Goal: Task Accomplishment & Management: Complete application form

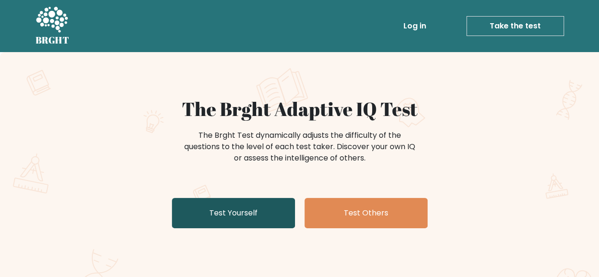
click at [259, 211] on link "Test Yourself" at bounding box center [233, 213] width 123 height 30
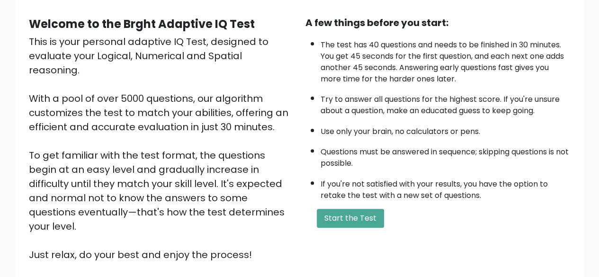
scroll to position [142, 0]
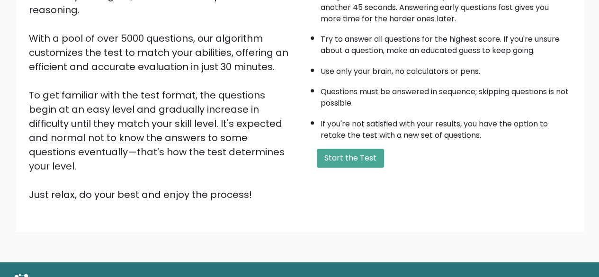
click at [351, 167] on div "A few things before you start: The test has 40 questions and needs to be finish…" at bounding box center [438, 79] width 276 height 246
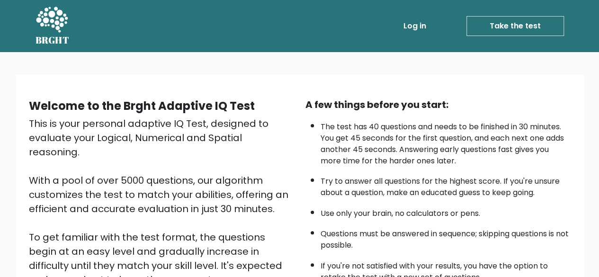
scroll to position [156, 0]
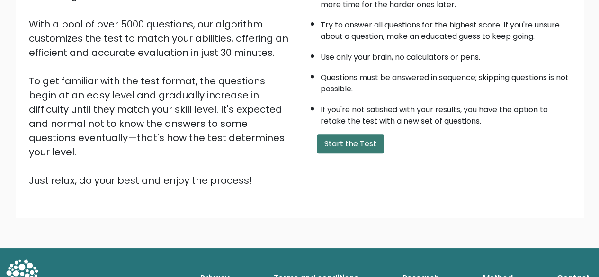
click at [336, 145] on button "Start the Test" at bounding box center [350, 143] width 67 height 19
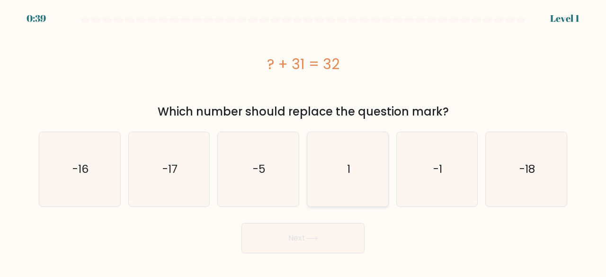
click at [353, 175] on icon "1" at bounding box center [348, 169] width 74 height 74
click at [303, 141] on input "d. 1" at bounding box center [303, 140] width 0 height 2
radio input "true"
click at [313, 233] on button "Next" at bounding box center [302, 238] width 123 height 30
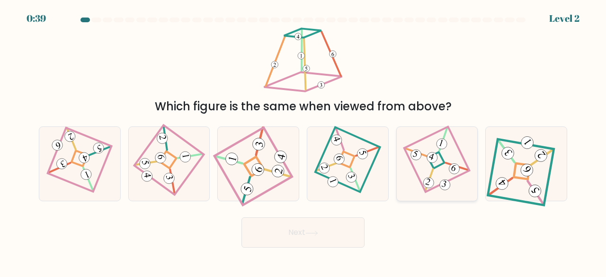
click at [446, 156] on icon at bounding box center [436, 163] width 51 height 59
click at [303, 141] on input "e." at bounding box center [303, 140] width 0 height 2
radio input "true"
click at [344, 231] on button "Next" at bounding box center [302, 232] width 123 height 30
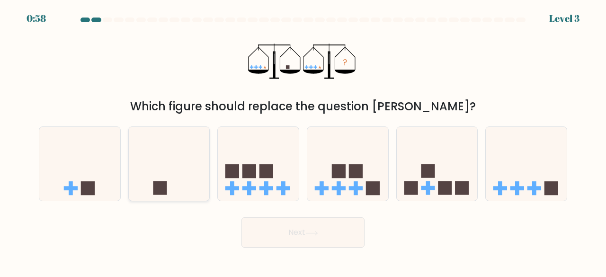
click at [162, 190] on rect at bounding box center [160, 188] width 14 height 14
click at [303, 141] on input "b." at bounding box center [303, 140] width 0 height 2
radio input "true"
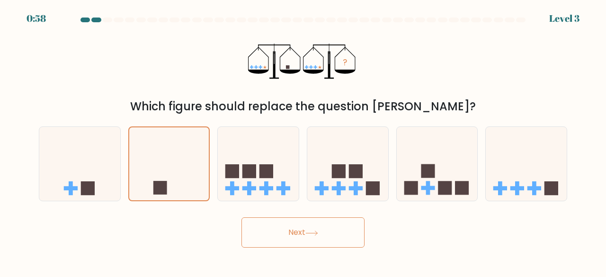
click at [305, 229] on button "Next" at bounding box center [302, 232] width 123 height 30
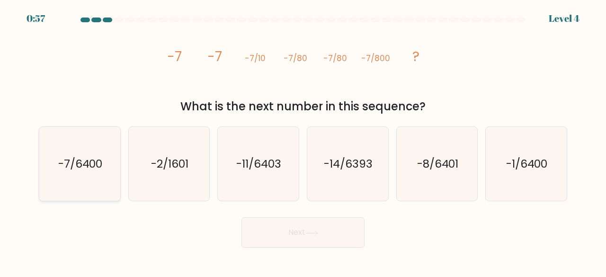
click at [82, 158] on text "-7/6400" at bounding box center [80, 164] width 44 height 16
click at [303, 141] on input "a. -7/6400" at bounding box center [303, 140] width 0 height 2
radio input "true"
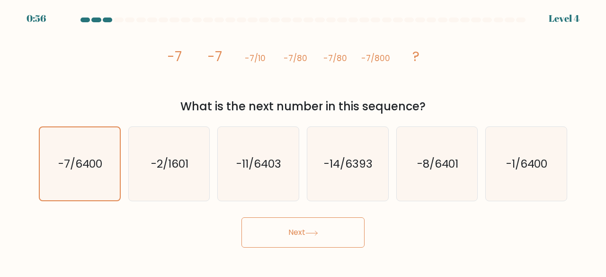
click at [318, 234] on icon at bounding box center [311, 233] width 13 height 5
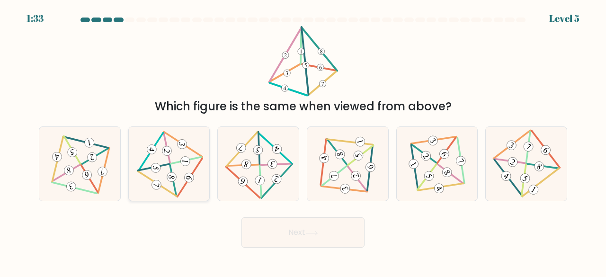
click at [176, 162] on 597 at bounding box center [186, 160] width 30 height 7
click at [303, 141] on input "b." at bounding box center [303, 140] width 0 height 2
radio input "true"
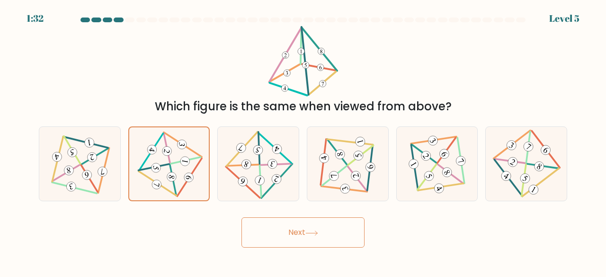
click at [300, 244] on button "Next" at bounding box center [302, 232] width 123 height 30
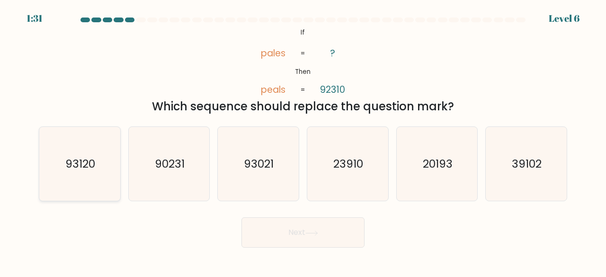
click at [91, 176] on icon "93120" at bounding box center [80, 164] width 74 height 74
click at [303, 141] on input "a. 93120" at bounding box center [303, 140] width 0 height 2
radio input "true"
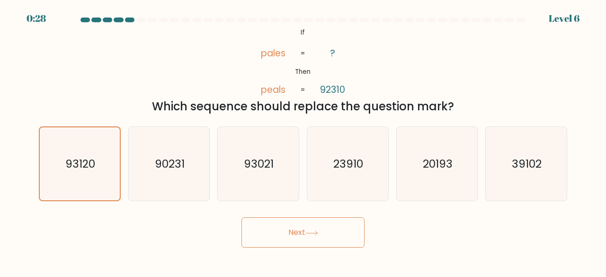
drag, startPoint x: 118, startPoint y: 227, endPoint x: 132, endPoint y: 223, distance: 13.8
click at [118, 227] on div "Next" at bounding box center [303, 230] width 540 height 35
click at [293, 240] on button "Next" at bounding box center [302, 232] width 123 height 30
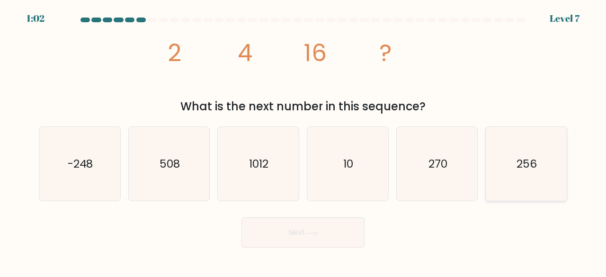
click at [529, 166] on text "256" at bounding box center [527, 164] width 20 height 16
click at [303, 141] on input "f. 256" at bounding box center [303, 140] width 0 height 2
radio input "true"
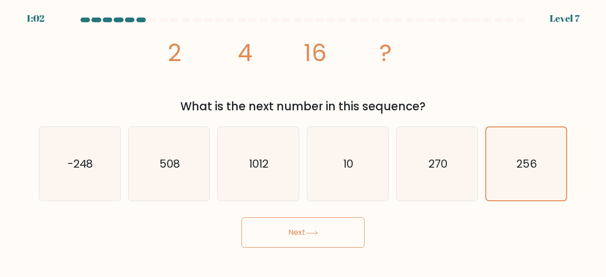
click at [291, 236] on button "Next" at bounding box center [302, 232] width 123 height 30
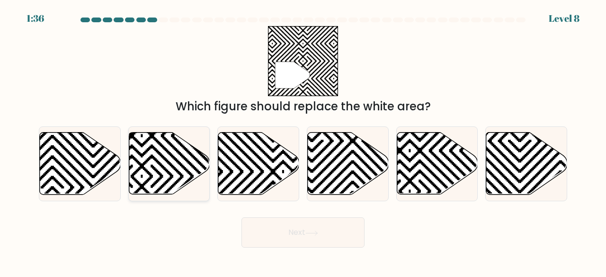
click at [167, 177] on icon at bounding box center [169, 164] width 81 height 62
click at [303, 141] on input "b." at bounding box center [303, 140] width 0 height 2
radio input "true"
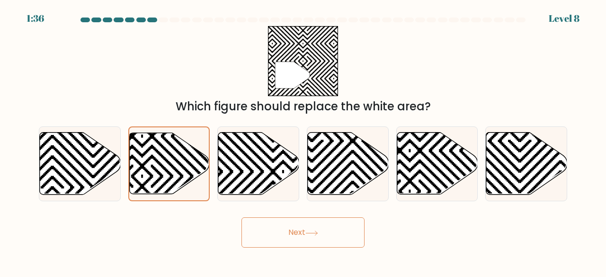
click at [312, 223] on button "Next" at bounding box center [302, 232] width 123 height 30
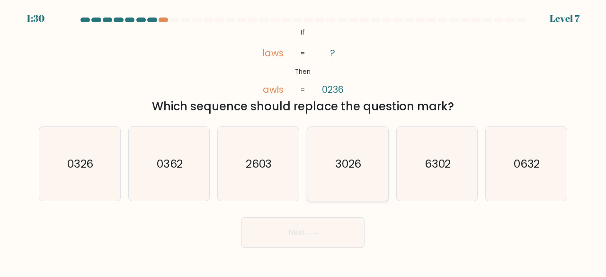
click at [355, 158] on text "3026" at bounding box center [348, 164] width 27 height 16
click at [303, 141] on input "d. 3026" at bounding box center [303, 140] width 0 height 2
radio input "true"
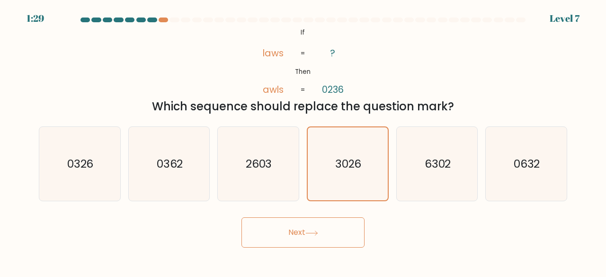
click at [323, 239] on button "Next" at bounding box center [302, 232] width 123 height 30
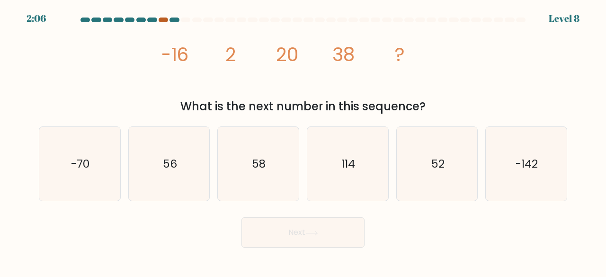
click at [164, 18] on div at bounding box center [163, 20] width 9 height 5
click at [162, 17] on div "2:05 Level 8" at bounding box center [303, 13] width 606 height 26
click at [165, 21] on div at bounding box center [163, 20] width 9 height 5
click at [329, 164] on icon "114" at bounding box center [348, 164] width 74 height 74
click at [303, 141] on input "d. 114" at bounding box center [303, 140] width 0 height 2
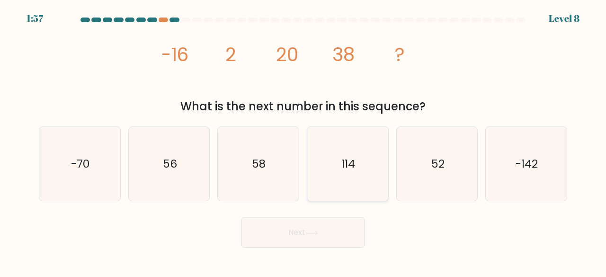
radio input "true"
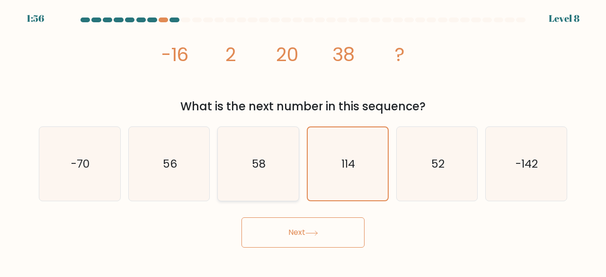
click at [249, 168] on icon "58" at bounding box center [258, 164] width 74 height 74
click at [303, 141] on input "c. 58" at bounding box center [303, 140] width 0 height 2
radio input "true"
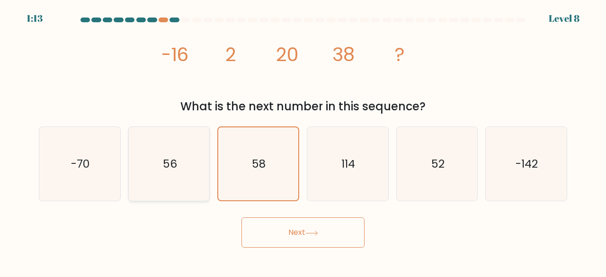
click at [181, 160] on icon "56" at bounding box center [169, 164] width 74 height 74
click at [303, 141] on input "b. 56" at bounding box center [303, 140] width 0 height 2
radio input "true"
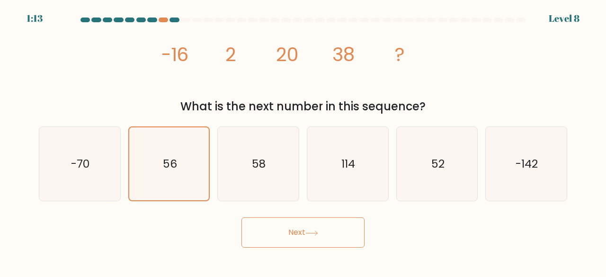
click at [285, 231] on button "Next" at bounding box center [302, 232] width 123 height 30
click at [334, 233] on button "Next" at bounding box center [302, 232] width 123 height 30
click at [181, 160] on icon "56" at bounding box center [169, 163] width 73 height 73
click at [303, 141] on input "b. 56" at bounding box center [303, 140] width 0 height 2
click at [310, 233] on icon at bounding box center [311, 233] width 13 height 5
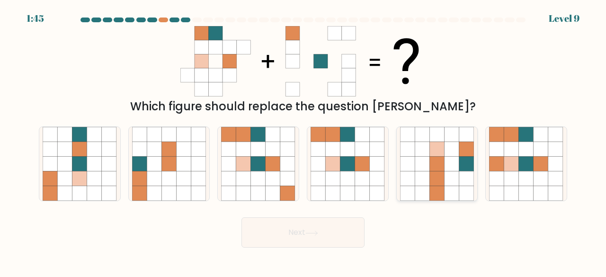
click at [426, 172] on icon at bounding box center [422, 178] width 15 height 15
click at [303, 141] on input "e." at bounding box center [303, 140] width 0 height 2
radio input "true"
click at [302, 229] on button "Next" at bounding box center [302, 232] width 123 height 30
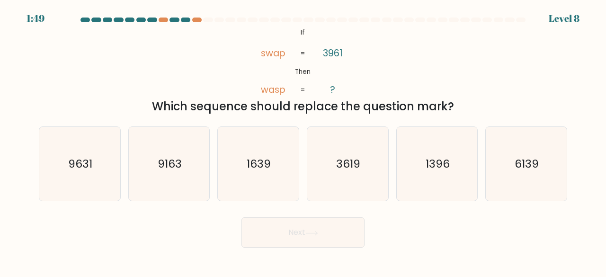
click at [274, 54] on tspan "swap" at bounding box center [273, 52] width 25 height 13
drag, startPoint x: 267, startPoint y: 52, endPoint x: 274, endPoint y: 55, distance: 7.2
click at [274, 55] on tspan "swap" at bounding box center [273, 52] width 25 height 13
click at [86, 158] on text "9631" at bounding box center [80, 164] width 24 height 16
click at [303, 141] on input "a. 9631" at bounding box center [303, 140] width 0 height 2
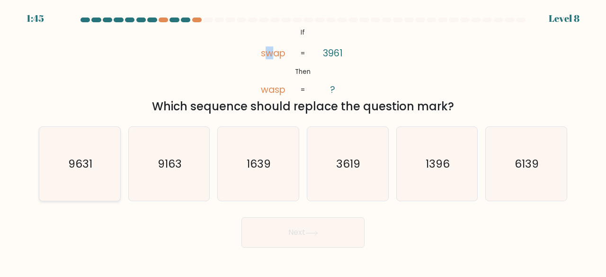
radio input "true"
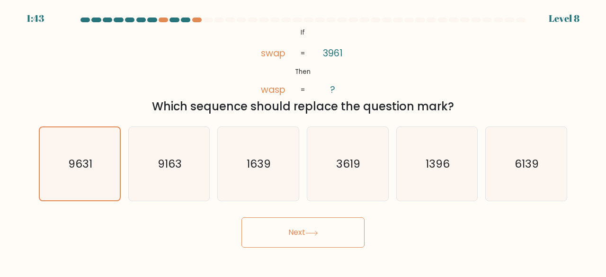
click at [293, 237] on button "Next" at bounding box center [302, 232] width 123 height 30
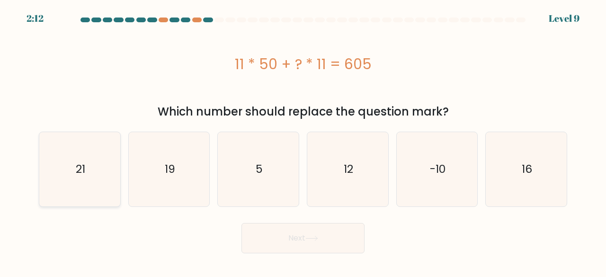
click at [72, 179] on icon "21" at bounding box center [80, 169] width 74 height 74
click at [303, 141] on input "a. 21" at bounding box center [303, 140] width 0 height 2
radio input "true"
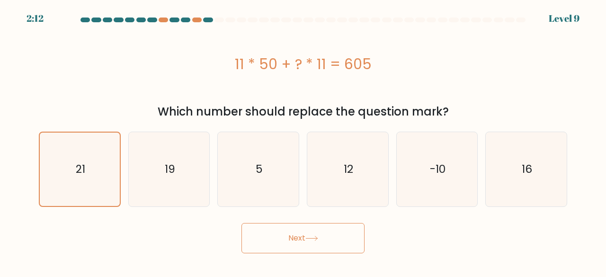
click at [331, 239] on button "Next" at bounding box center [302, 238] width 123 height 30
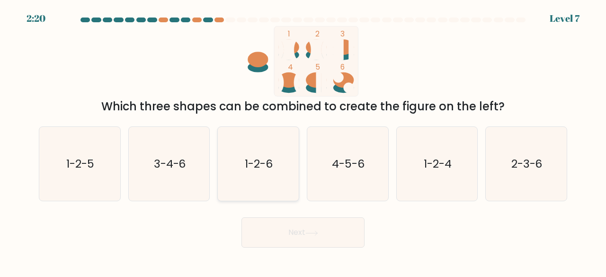
drag, startPoint x: 258, startPoint y: 155, endPoint x: 271, endPoint y: 185, distance: 32.8
click at [258, 155] on icon "1-2-6" at bounding box center [258, 164] width 74 height 74
click at [303, 141] on input "c. 1-2-6" at bounding box center [303, 140] width 0 height 2
radio input "true"
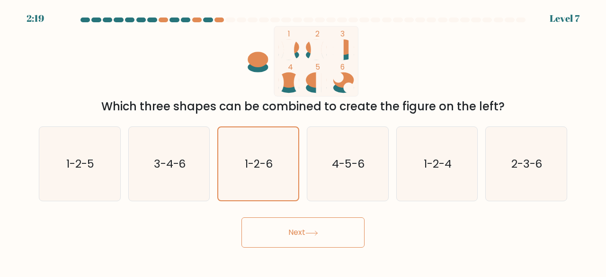
click at [294, 229] on button "Next" at bounding box center [302, 232] width 123 height 30
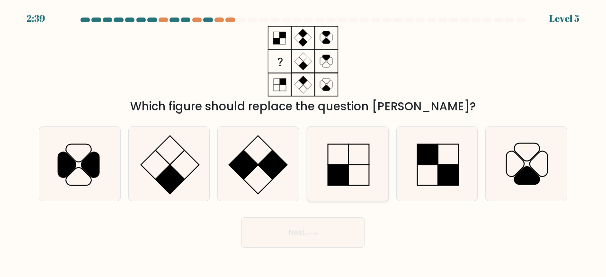
click at [358, 171] on icon at bounding box center [348, 164] width 74 height 74
click at [303, 141] on input "d." at bounding box center [303, 140] width 0 height 2
radio input "true"
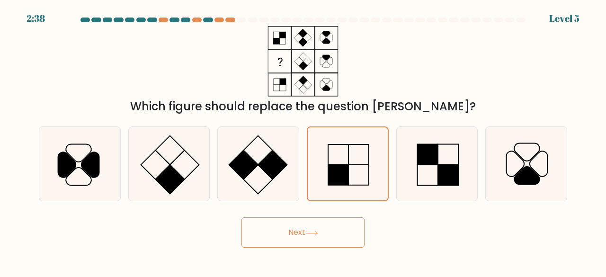
click at [317, 233] on icon at bounding box center [311, 233] width 13 height 5
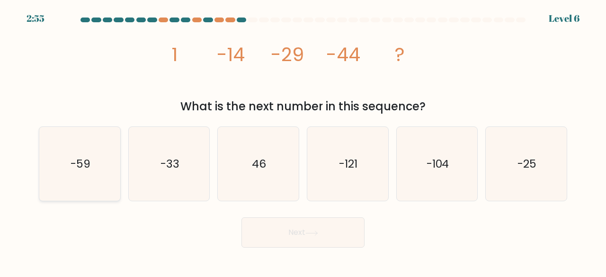
click at [76, 167] on text "-59" at bounding box center [81, 164] width 20 height 16
click at [303, 141] on input "a. -59" at bounding box center [303, 140] width 0 height 2
radio input "true"
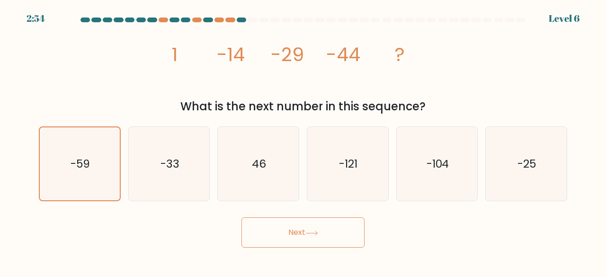
click at [318, 231] on icon at bounding box center [311, 233] width 13 height 5
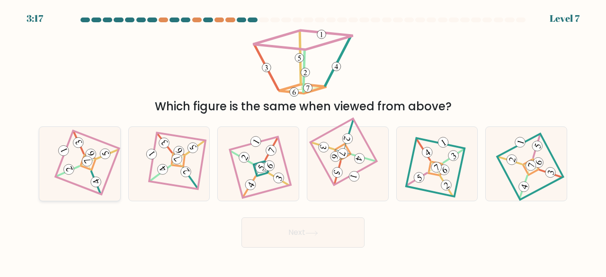
click at [66, 172] on 904 at bounding box center [68, 169] width 13 height 13
click at [303, 141] on input "a." at bounding box center [303, 140] width 0 height 2
radio input "true"
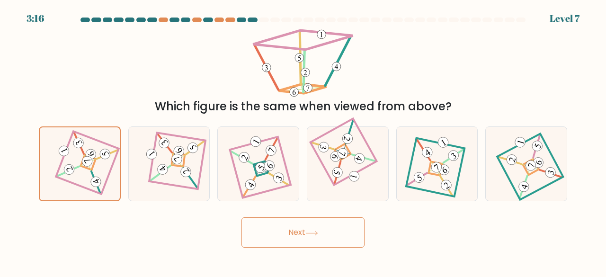
click at [320, 241] on button "Next" at bounding box center [302, 232] width 123 height 30
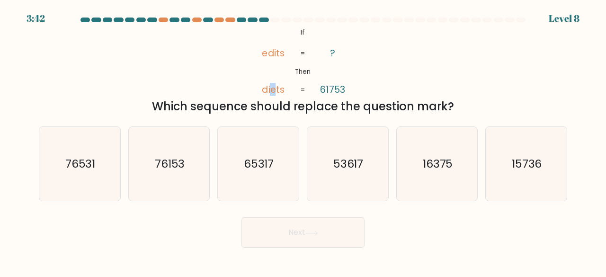
drag, startPoint x: 272, startPoint y: 90, endPoint x: 276, endPoint y: 91, distance: 4.8
click at [276, 91] on tspan "diets" at bounding box center [273, 89] width 22 height 13
click at [337, 89] on tspan "61753" at bounding box center [332, 89] width 25 height 13
drag, startPoint x: 266, startPoint y: 53, endPoint x: 260, endPoint y: 52, distance: 5.8
click at [260, 52] on icon "@import url('https://fonts.googleapis.com/css?family=Abril+Fatface:400,100,100i…" at bounding box center [303, 61] width 114 height 71
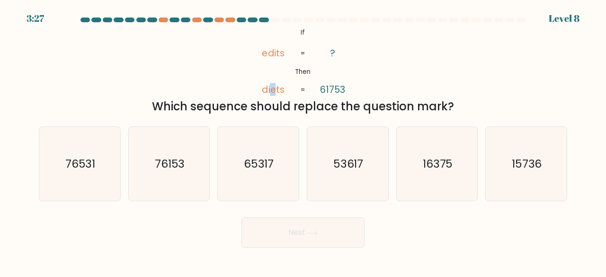
drag, startPoint x: 276, startPoint y: 90, endPoint x: 271, endPoint y: 90, distance: 5.7
click at [271, 90] on tspan "diets" at bounding box center [273, 89] width 22 height 13
click at [170, 169] on text "76153" at bounding box center [170, 164] width 30 height 16
click at [303, 141] on input "b. 76153" at bounding box center [303, 140] width 0 height 2
radio input "true"
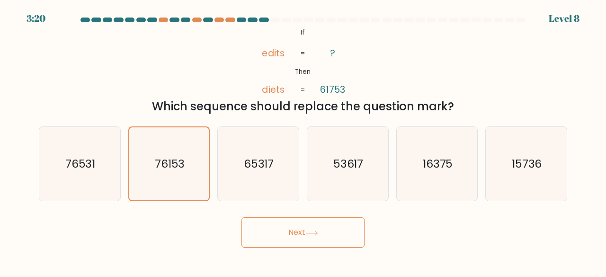
click at [311, 232] on icon at bounding box center [311, 233] width 13 height 5
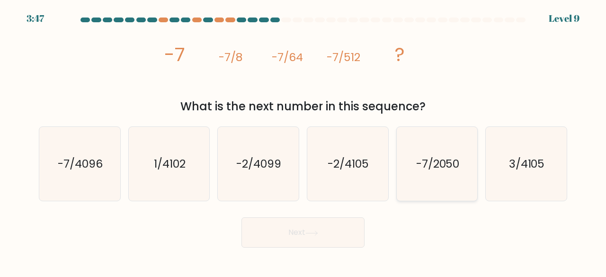
click at [428, 170] on text "-7/2050" at bounding box center [438, 164] width 44 height 16
click at [303, 141] on input "e. -7/2050" at bounding box center [303, 140] width 0 height 2
radio input "true"
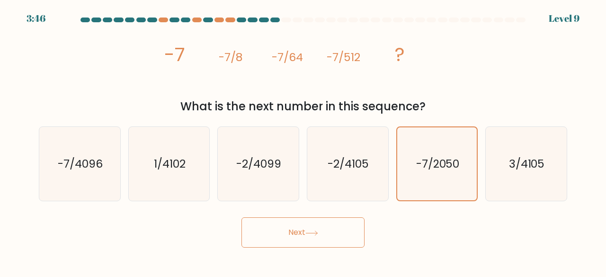
click at [301, 231] on button "Next" at bounding box center [302, 232] width 123 height 30
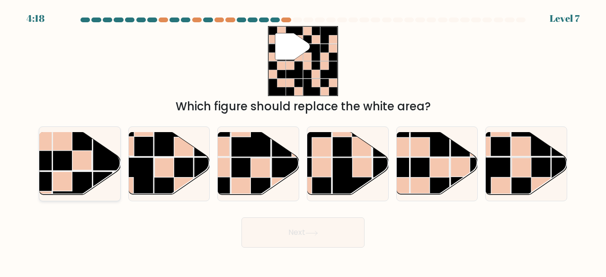
click at [72, 142] on g at bounding box center [52, 130] width 161 height 161
click at [303, 141] on input "a." at bounding box center [303, 140] width 0 height 2
radio input "true"
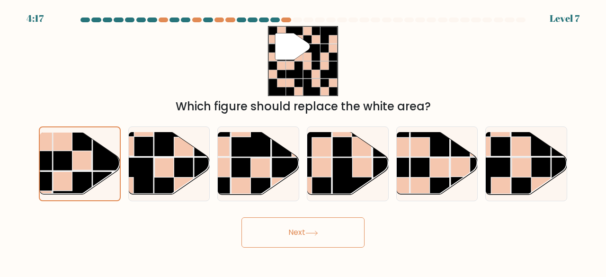
click at [305, 226] on button "Next" at bounding box center [302, 232] width 123 height 30
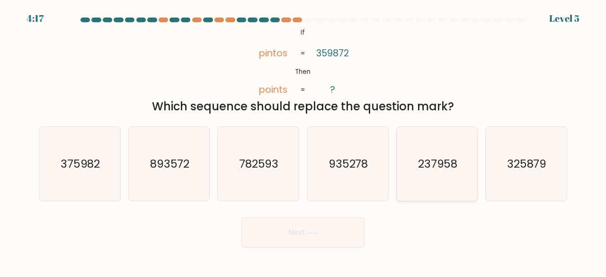
click at [446, 150] on icon "237958" at bounding box center [437, 164] width 74 height 74
click at [303, 141] on input "e. 237958" at bounding box center [303, 140] width 0 height 2
radio input "true"
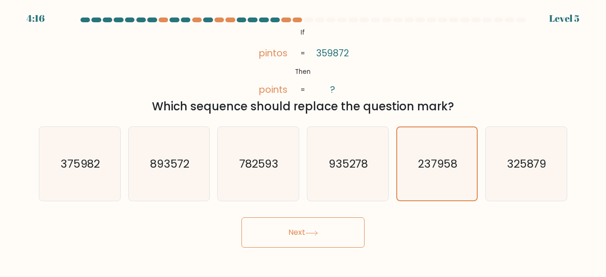
click at [293, 231] on button "Next" at bounding box center [302, 232] width 123 height 30
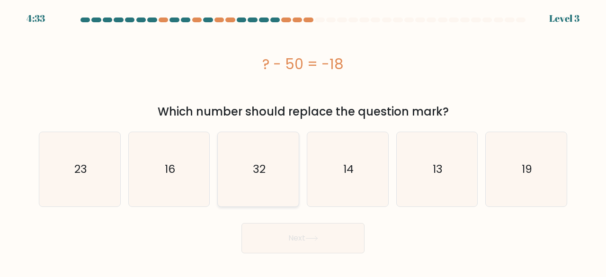
click at [248, 161] on icon "32" at bounding box center [258, 169] width 74 height 74
click at [303, 141] on input "c. 32" at bounding box center [303, 140] width 0 height 2
radio input "true"
click at [297, 241] on button "Next" at bounding box center [302, 238] width 123 height 30
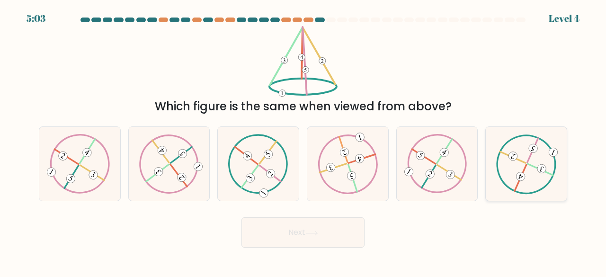
click at [522, 174] on 134 at bounding box center [520, 176] width 11 height 11
click at [303, 141] on input "f." at bounding box center [303, 140] width 0 height 2
radio input "true"
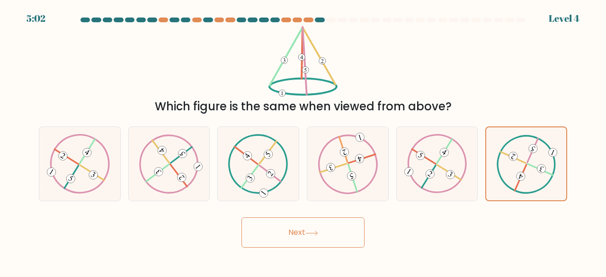
click at [335, 231] on button "Next" at bounding box center [302, 232] width 123 height 30
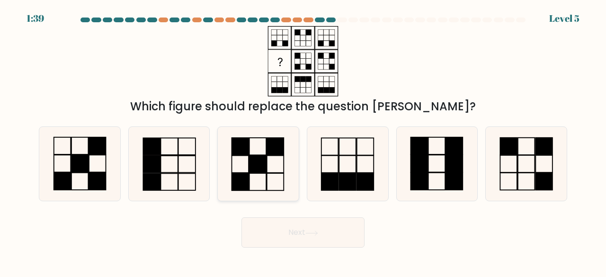
click at [262, 140] on icon at bounding box center [258, 164] width 74 height 74
click at [303, 140] on input "c." at bounding box center [303, 140] width 0 height 2
radio input "true"
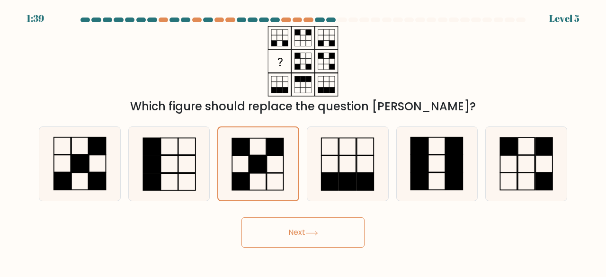
click at [310, 226] on button "Next" at bounding box center [302, 232] width 123 height 30
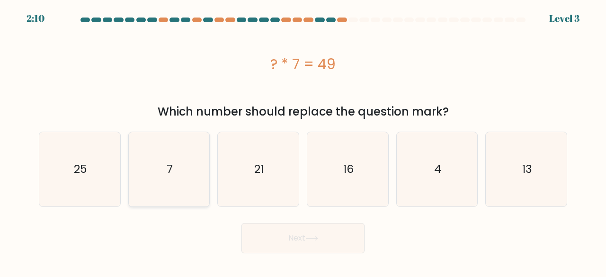
click at [156, 167] on icon "7" at bounding box center [169, 169] width 74 height 74
click at [303, 141] on input "b. 7" at bounding box center [303, 140] width 0 height 2
radio input "true"
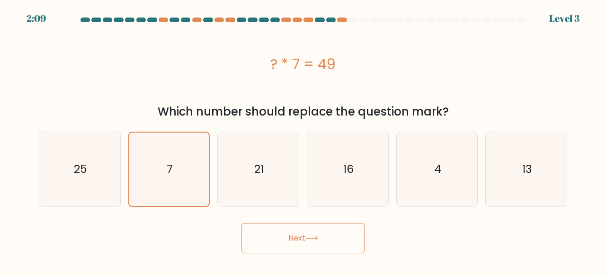
click at [317, 248] on button "Next" at bounding box center [302, 238] width 123 height 30
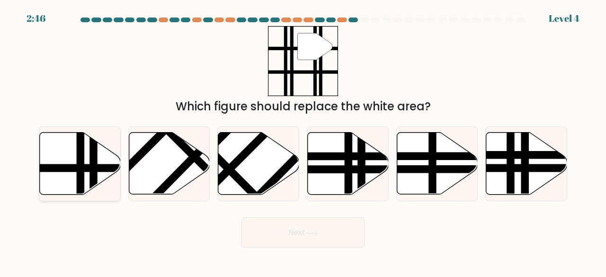
click at [80, 160] on line at bounding box center [80, 197] width 0 height 163
click at [303, 141] on input "a." at bounding box center [303, 140] width 0 height 2
radio input "true"
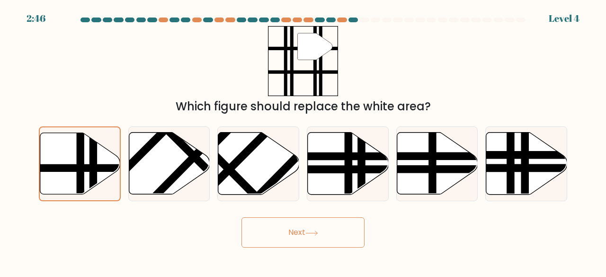
click at [306, 231] on button "Next" at bounding box center [302, 232] width 123 height 30
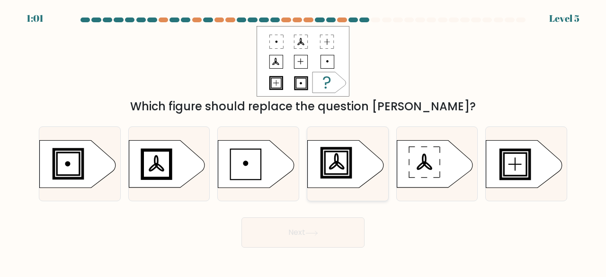
click at [341, 171] on icon at bounding box center [346, 163] width 76 height 47
click at [303, 141] on input "d." at bounding box center [303, 140] width 0 height 2
radio input "true"
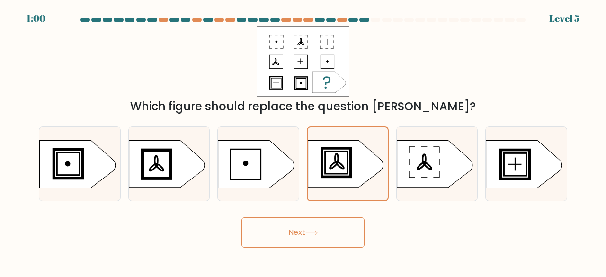
click at [332, 229] on button "Next" at bounding box center [302, 232] width 123 height 30
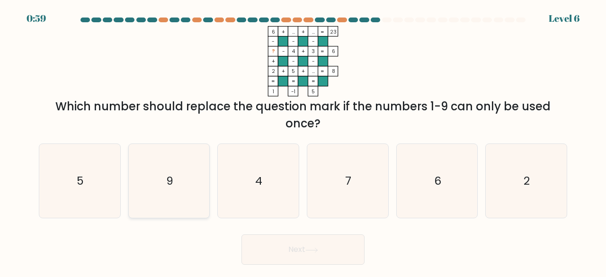
click at [162, 173] on icon "9" at bounding box center [169, 181] width 74 height 74
click at [303, 141] on input "b. 9" at bounding box center [303, 140] width 0 height 2
radio input "true"
click at [289, 249] on button "Next" at bounding box center [302, 249] width 123 height 30
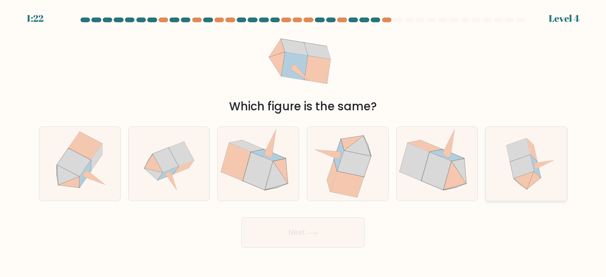
click at [527, 178] on icon at bounding box center [524, 180] width 20 height 18
click at [303, 141] on input "f." at bounding box center [303, 140] width 0 height 2
radio input "true"
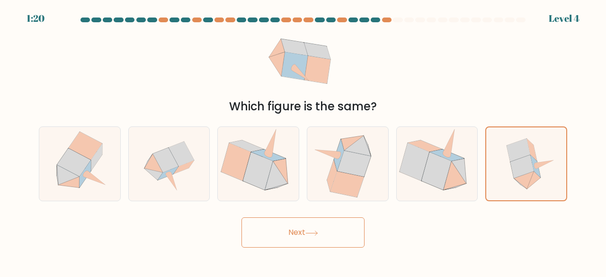
click at [331, 232] on button "Next" at bounding box center [302, 232] width 123 height 30
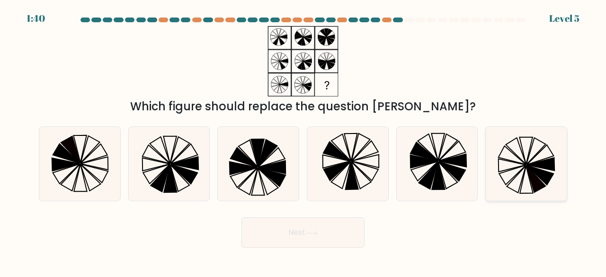
click at [513, 157] on icon at bounding box center [526, 164] width 74 height 74
click at [303, 141] on input "f." at bounding box center [303, 140] width 0 height 2
radio input "true"
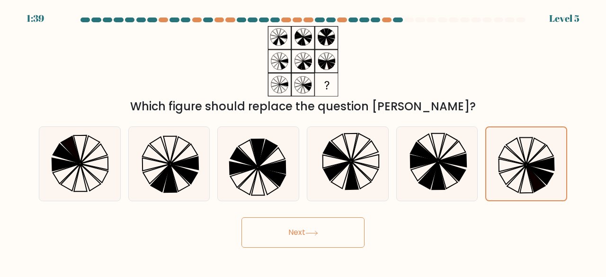
click at [304, 229] on button "Next" at bounding box center [302, 232] width 123 height 30
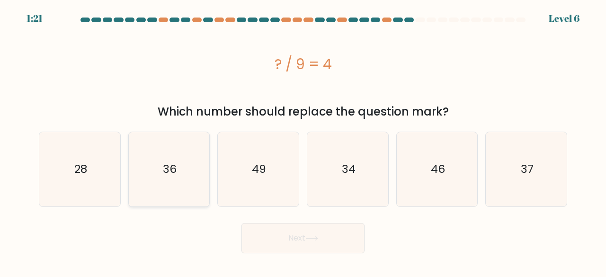
click at [176, 163] on text "36" at bounding box center [170, 169] width 14 height 16
click at [303, 141] on input "b. 36" at bounding box center [303, 140] width 0 height 2
radio input "true"
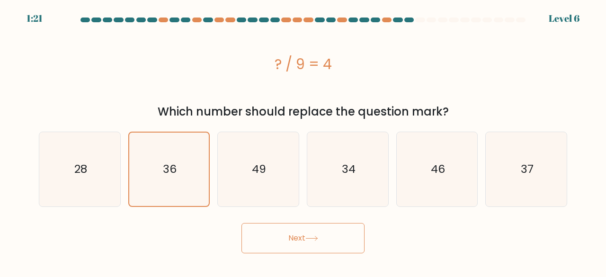
click at [283, 227] on button "Next" at bounding box center [302, 238] width 123 height 30
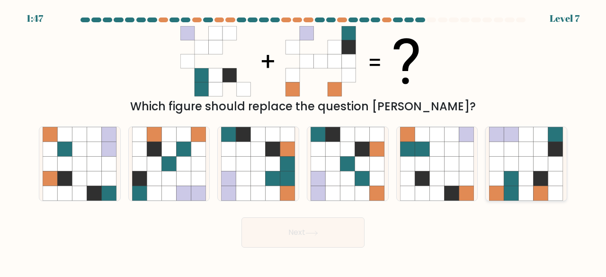
click at [519, 157] on icon at bounding box center [526, 164] width 15 height 15
click at [303, 141] on input "f." at bounding box center [303, 140] width 0 height 2
radio input "true"
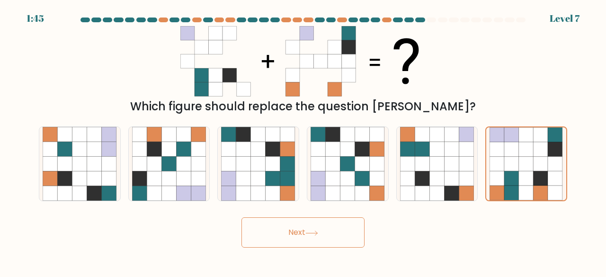
click at [334, 232] on button "Next" at bounding box center [302, 232] width 123 height 30
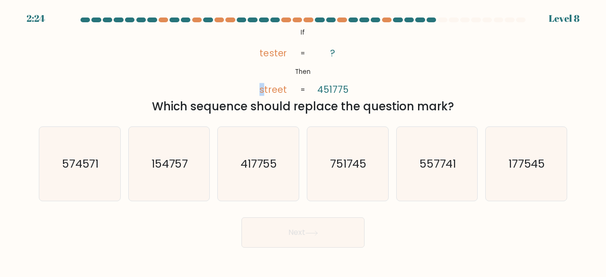
drag, startPoint x: 264, startPoint y: 91, endPoint x: 256, endPoint y: 89, distance: 8.4
click at [256, 89] on icon "@import url('https://fonts.googleapis.com/css?family=Abril+Fatface:400,100,100i…" at bounding box center [303, 61] width 114 height 71
drag, startPoint x: 282, startPoint y: 90, endPoint x: 289, endPoint y: 92, distance: 7.2
click at [289, 92] on icon "@import url('https://fonts.googleapis.com/css?family=Abril+Fatface:400,100,100i…" at bounding box center [303, 61] width 114 height 71
click at [41, 142] on div "574571" at bounding box center [80, 163] width 82 height 75
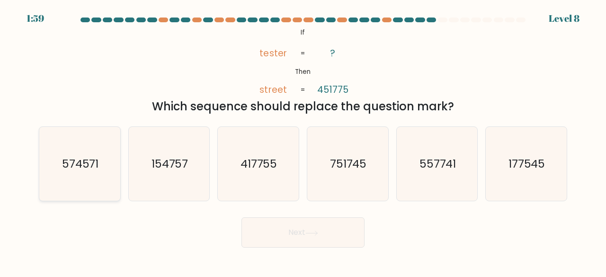
click at [303, 141] on input "a. 574571" at bounding box center [303, 140] width 0 height 2
radio input "true"
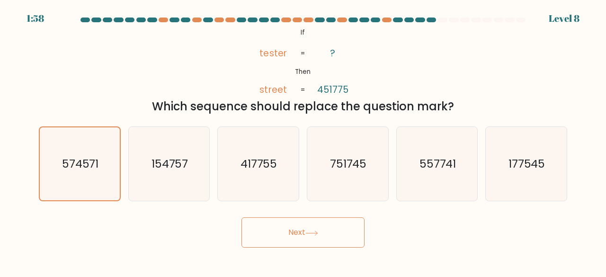
click at [325, 227] on button "Next" at bounding box center [302, 232] width 123 height 30
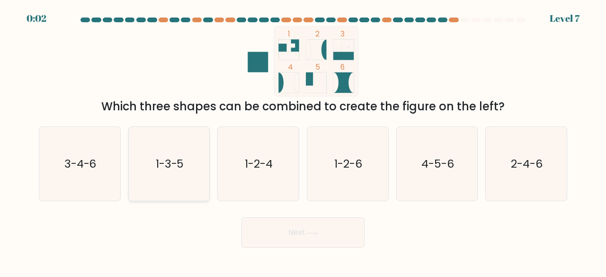
click at [183, 160] on text "1-3-5" at bounding box center [170, 164] width 28 height 16
click at [303, 141] on input "b. 1-3-5" at bounding box center [303, 140] width 0 height 2
radio input "true"
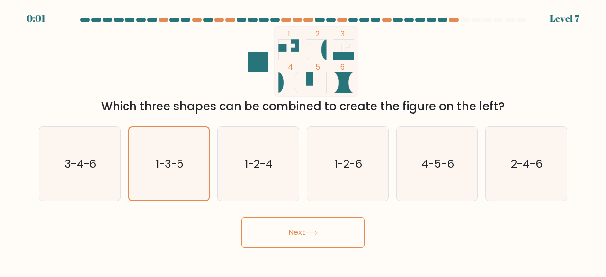
click at [301, 232] on button "Next" at bounding box center [302, 232] width 123 height 30
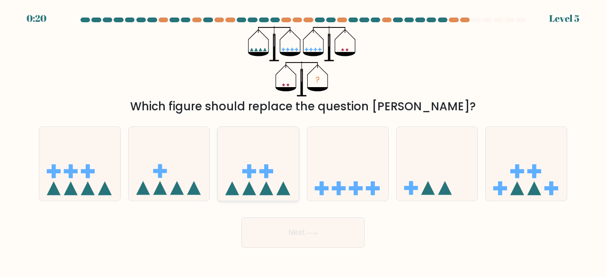
click at [260, 180] on icon at bounding box center [258, 163] width 81 height 67
click at [303, 141] on input "c." at bounding box center [303, 140] width 0 height 2
radio input "true"
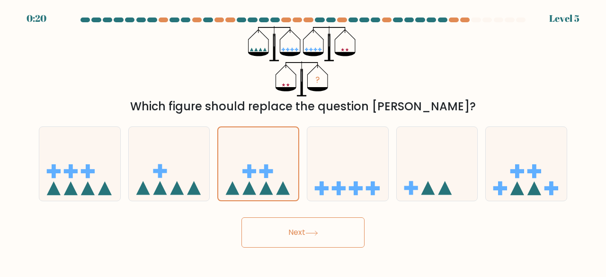
click at [301, 238] on button "Next" at bounding box center [302, 232] width 123 height 30
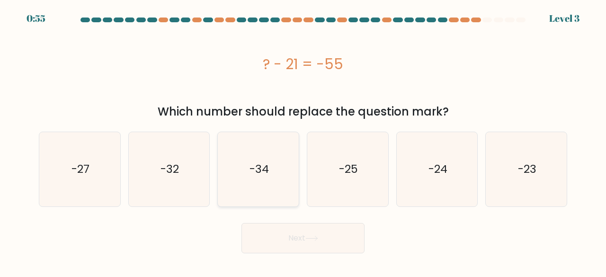
drag, startPoint x: 258, startPoint y: 163, endPoint x: 281, endPoint y: 178, distance: 27.7
click at [258, 163] on text "-34" at bounding box center [258, 169] width 19 height 16
click at [303, 141] on input "c. -34" at bounding box center [303, 140] width 0 height 2
radio input "true"
click at [300, 235] on button "Next" at bounding box center [302, 238] width 123 height 30
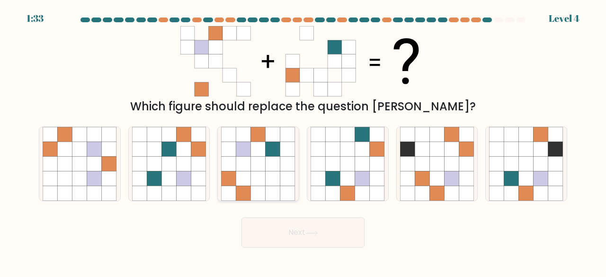
click at [261, 154] on icon at bounding box center [258, 149] width 15 height 15
click at [303, 141] on input "c." at bounding box center [303, 140] width 0 height 2
radio input "true"
click at [293, 229] on button "Next" at bounding box center [302, 232] width 123 height 30
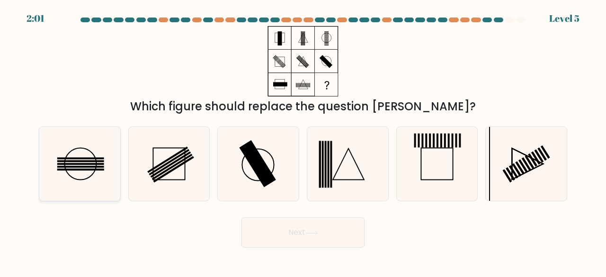
click at [92, 159] on rect at bounding box center [80, 158] width 47 height 2
click at [303, 141] on input "a." at bounding box center [303, 140] width 0 height 2
radio input "true"
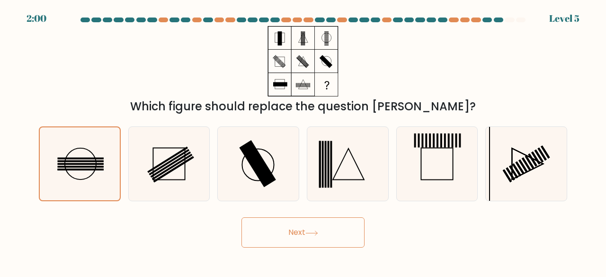
click at [305, 230] on button "Next" at bounding box center [302, 232] width 123 height 30
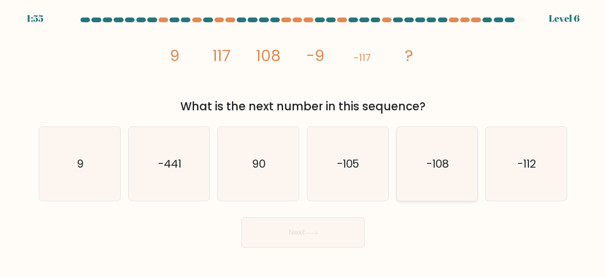
click at [432, 161] on text "-108" at bounding box center [437, 164] width 22 height 16
click at [303, 141] on input "e. -108" at bounding box center [303, 140] width 0 height 2
radio input "true"
click at [317, 233] on icon at bounding box center [311, 233] width 13 height 5
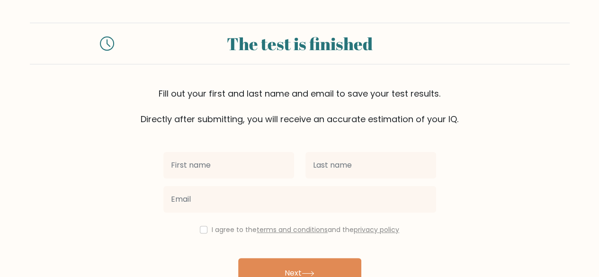
click at [256, 164] on input "text" at bounding box center [228, 165] width 131 height 27
type input "Rhyan kenneth"
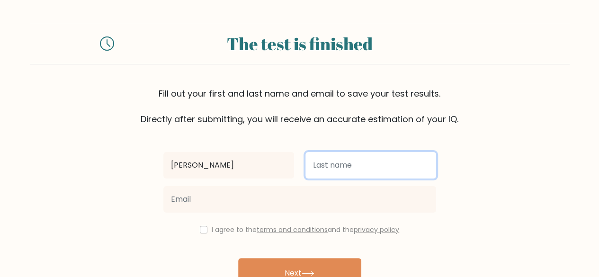
click at [333, 170] on input "text" at bounding box center [370, 165] width 131 height 27
type input "Jimeno"
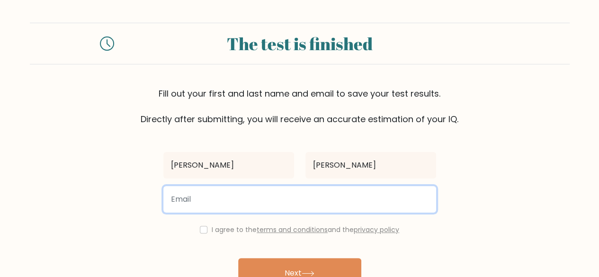
click at [269, 197] on input "email" at bounding box center [299, 199] width 273 height 27
type input "rhyankennethjimeno@gmail.com"
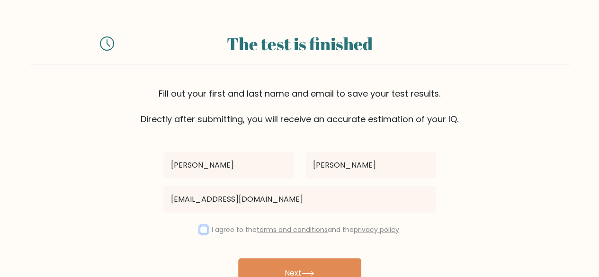
click at [201, 228] on input "checkbox" at bounding box center [204, 230] width 8 height 8
checkbox input "true"
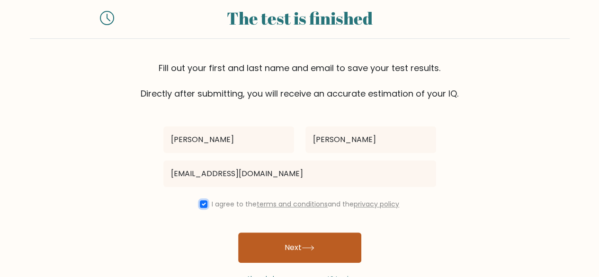
scroll to position [47, 0]
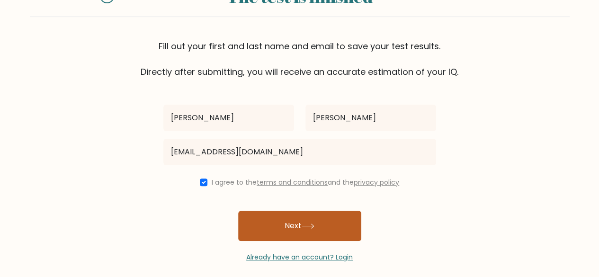
click at [292, 227] on button "Next" at bounding box center [299, 226] width 123 height 30
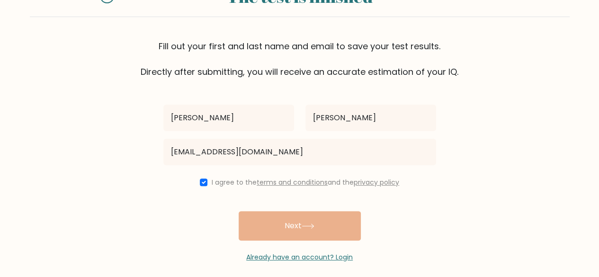
scroll to position [0, 0]
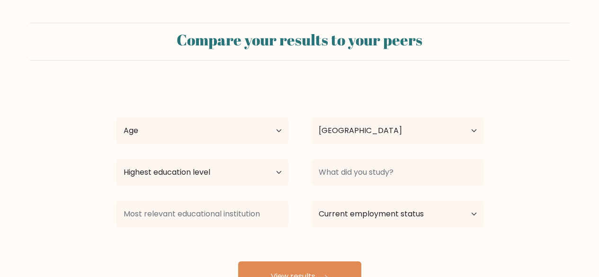
select select "PH"
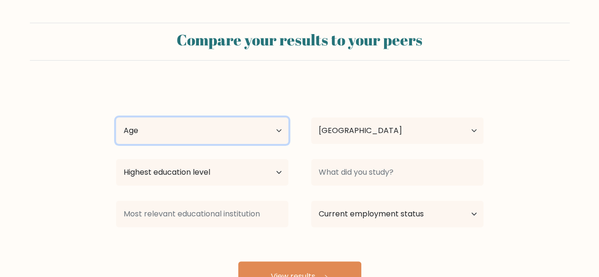
click at [243, 134] on select "Age Under [DEMOGRAPHIC_DATA] [DEMOGRAPHIC_DATA] [DEMOGRAPHIC_DATA] [DEMOGRAPHIC…" at bounding box center [202, 130] width 172 height 27
select select "18_24"
click at [116, 117] on select "Age Under [DEMOGRAPHIC_DATA] [DEMOGRAPHIC_DATA] [DEMOGRAPHIC_DATA] [DEMOGRAPHIC…" at bounding box center [202, 130] width 172 height 27
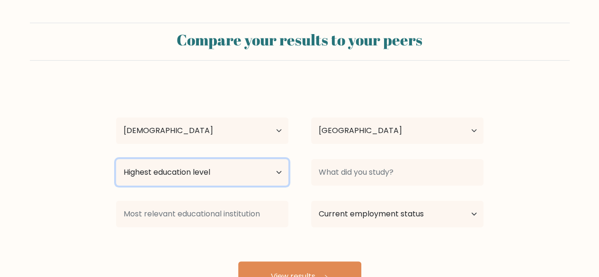
click at [214, 171] on select "Highest education level No schooling Primary Lower Secondary Upper Secondary Oc…" at bounding box center [202, 172] width 172 height 27
select select "occupation_specific"
click at [116, 159] on select "Highest education level No schooling Primary Lower Secondary Upper Secondary Oc…" at bounding box center [202, 172] width 172 height 27
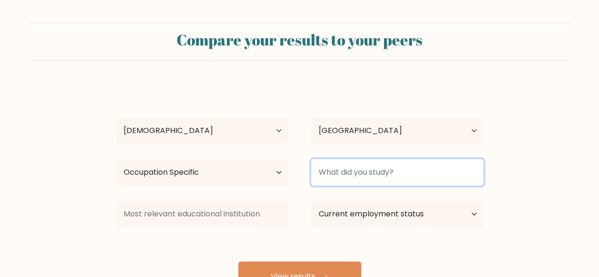
click at [335, 173] on input at bounding box center [397, 172] width 172 height 27
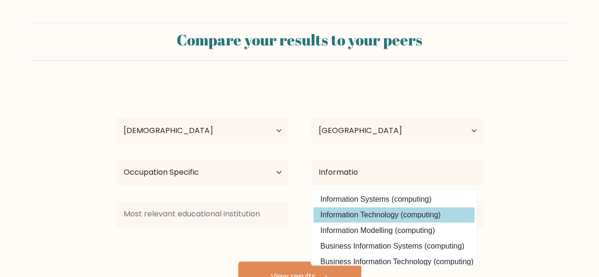
click at [389, 215] on option "Information Technology (computing)" at bounding box center [393, 214] width 161 height 15
type input "Information Technology"
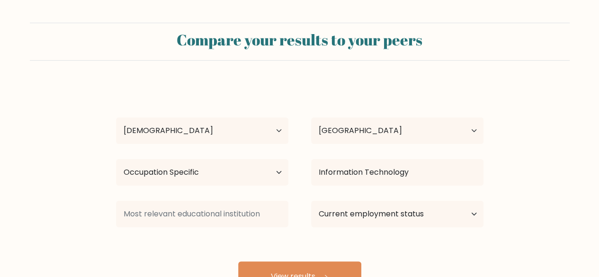
scroll to position [47, 0]
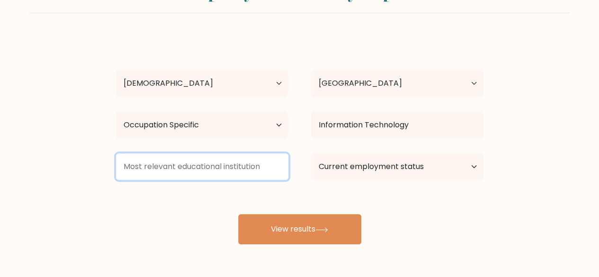
click at [185, 168] on input at bounding box center [202, 166] width 172 height 27
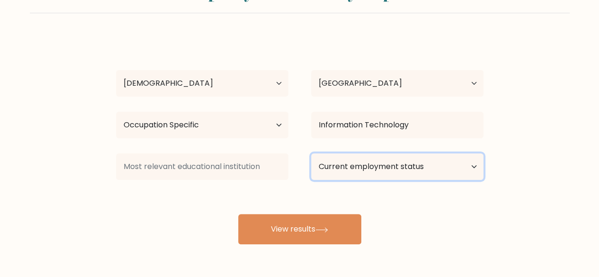
click at [339, 163] on select "Current employment status Employed Student Retired Other / prefer not to answer" at bounding box center [397, 166] width 172 height 27
select select "retired"
click at [311, 153] on select "Current employment status Employed Student Retired Other / prefer not to answer" at bounding box center [397, 166] width 172 height 27
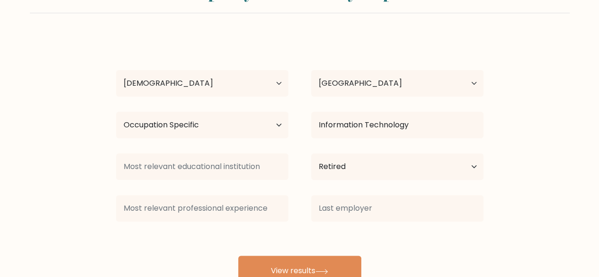
drag, startPoint x: 318, startPoint y: 227, endPoint x: 321, endPoint y: 193, distance: 34.2
click at [318, 217] on div "[PERSON_NAME] [PERSON_NAME] Age Under [DEMOGRAPHIC_DATA] [DEMOGRAPHIC_DATA] [DE…" at bounding box center [299, 161] width 379 height 250
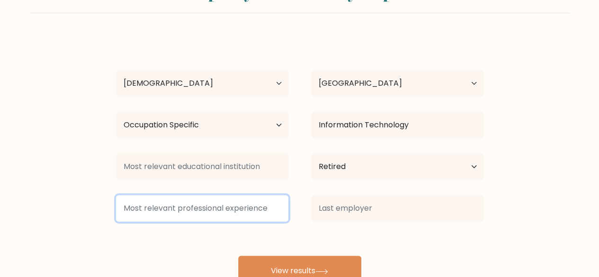
click at [218, 208] on input at bounding box center [202, 208] width 172 height 27
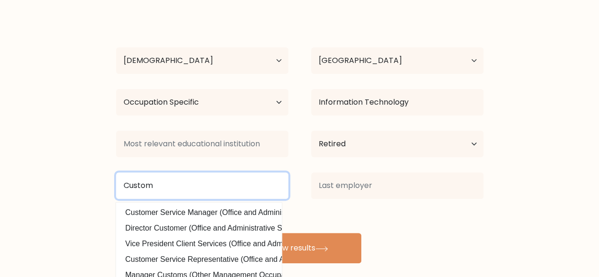
scroll to position [81, 0]
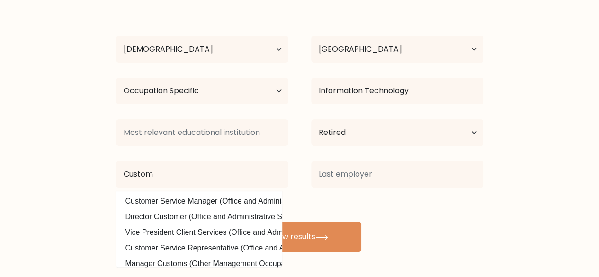
click at [201, 245] on option "Customer Service Representative (Office and Administrative Support)" at bounding box center [198, 247] width 161 height 15
type input "Customer Service Representative"
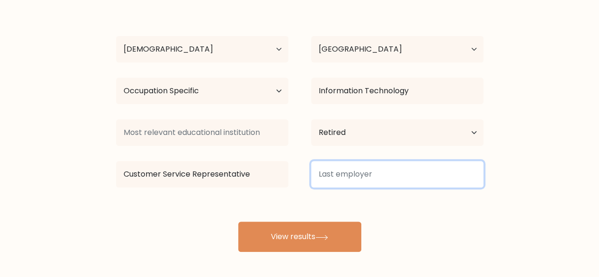
click at [327, 170] on input at bounding box center [397, 174] width 172 height 27
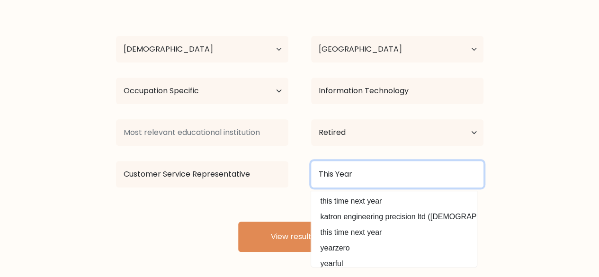
type input "This Year"
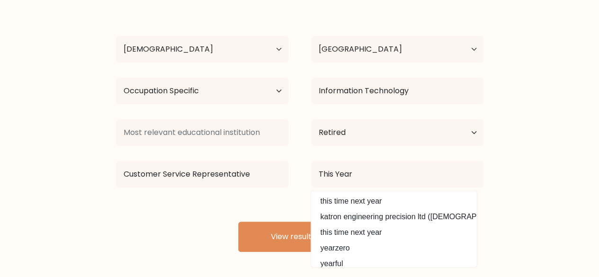
click at [546, 160] on form "Compare your results to your peers [PERSON_NAME] [PERSON_NAME] Age Under [DEMOG…" at bounding box center [299, 96] width 599 height 311
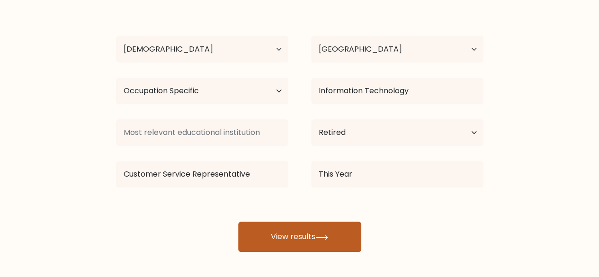
click at [314, 231] on button "View results" at bounding box center [299, 237] width 123 height 30
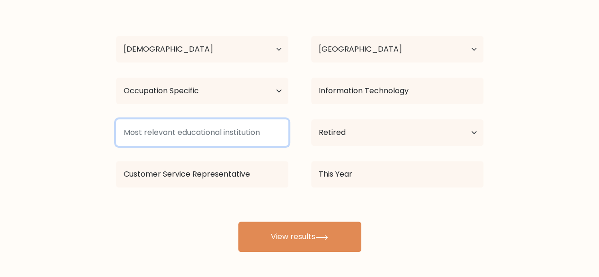
click at [213, 138] on input at bounding box center [202, 132] width 172 height 27
click at [211, 134] on input at bounding box center [202, 132] width 172 height 27
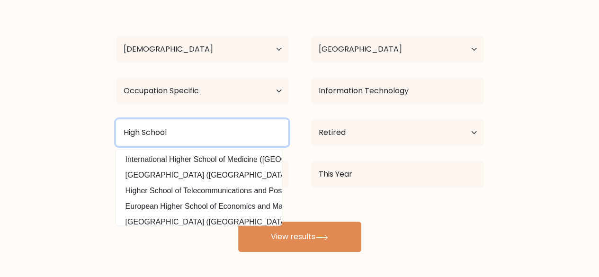
drag, startPoint x: 100, startPoint y: 123, endPoint x: 62, endPoint y: 120, distance: 38.0
click at [65, 123] on form "Compare your results to your peers [PERSON_NAME] [PERSON_NAME] Age Under [DEMOG…" at bounding box center [299, 96] width 599 height 311
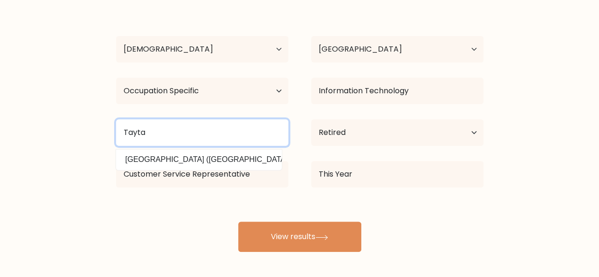
type input "Taytay"
drag, startPoint x: 123, startPoint y: 128, endPoint x: 83, endPoint y: 128, distance: 39.3
click at [83, 128] on form "Compare your results to your peers [PERSON_NAME] [PERSON_NAME] Age Under [DEMOG…" at bounding box center [299, 96] width 599 height 311
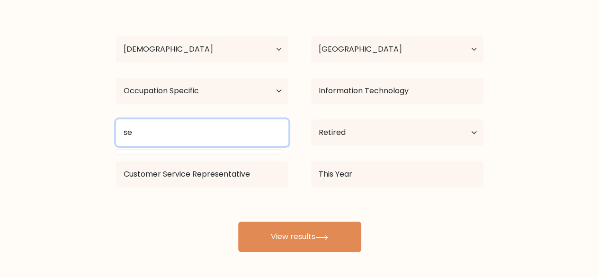
type input "s"
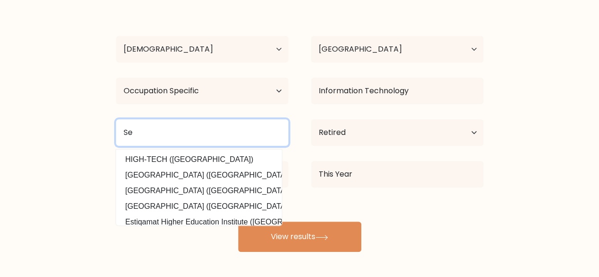
type input "S"
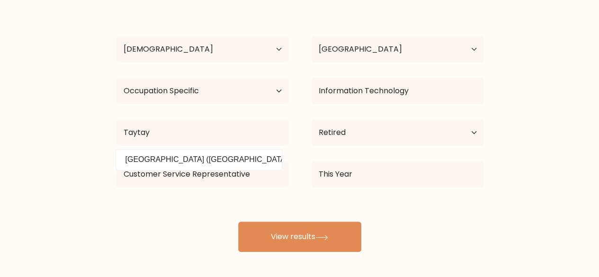
click at [189, 163] on option "[GEOGRAPHIC_DATA] ([GEOGRAPHIC_DATA])" at bounding box center [198, 159] width 161 height 15
type input "Siena [GEOGRAPHIC_DATA]"
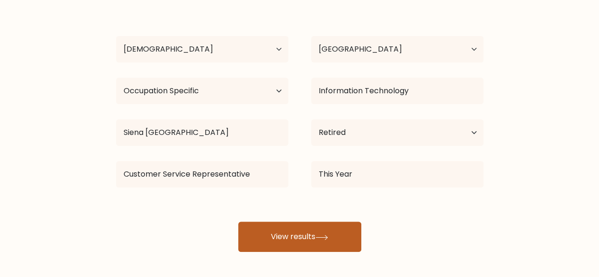
click at [296, 233] on button "View results" at bounding box center [299, 237] width 123 height 30
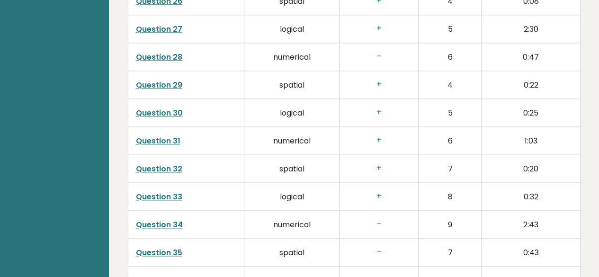
scroll to position [2542, 0]
